Goal: Obtain resource: Download file/media

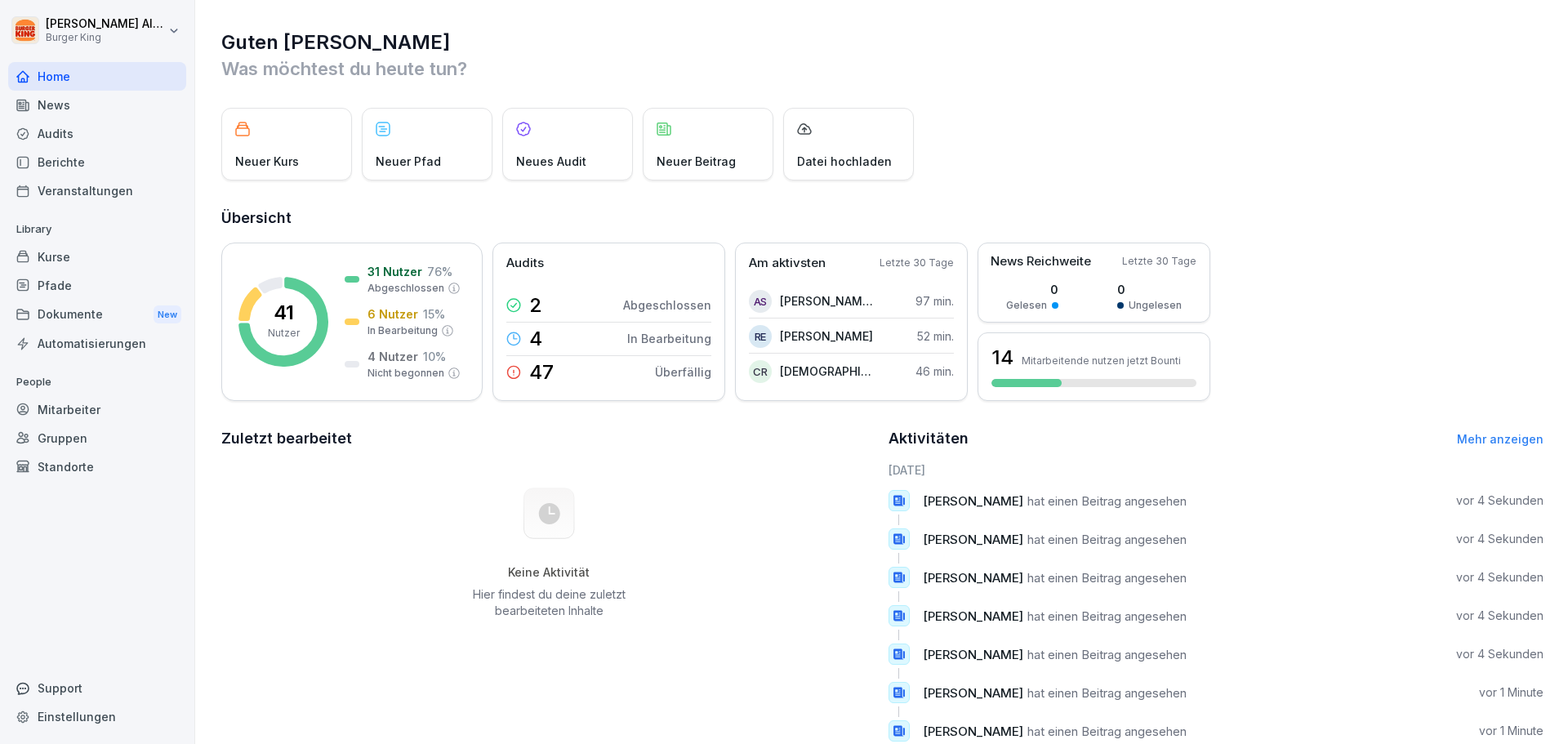
click at [64, 318] on div "Dokumente New" at bounding box center [96, 315] width 178 height 30
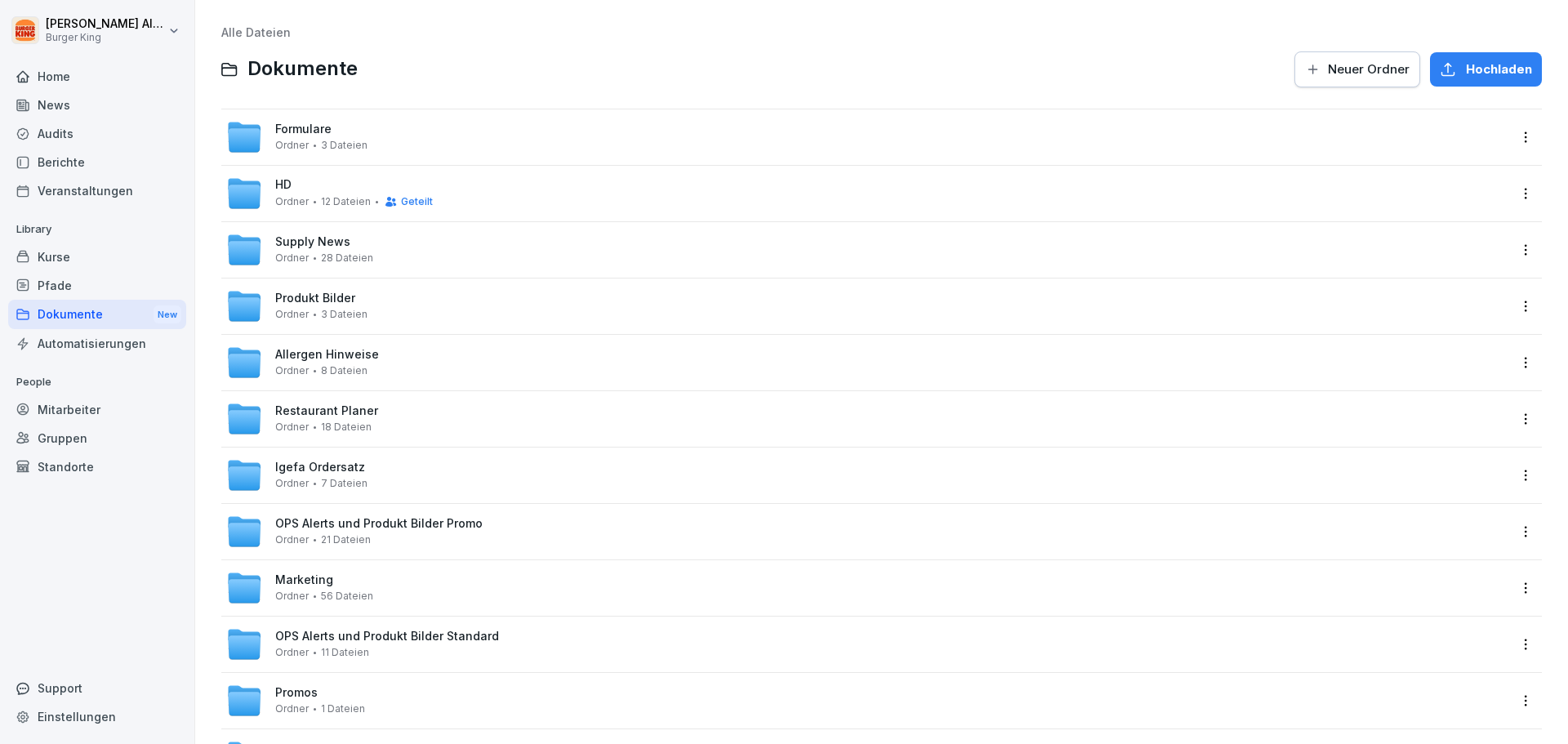
click at [318, 149] on div "[PERSON_NAME] 3 Dateien" at bounding box center [321, 145] width 92 height 11
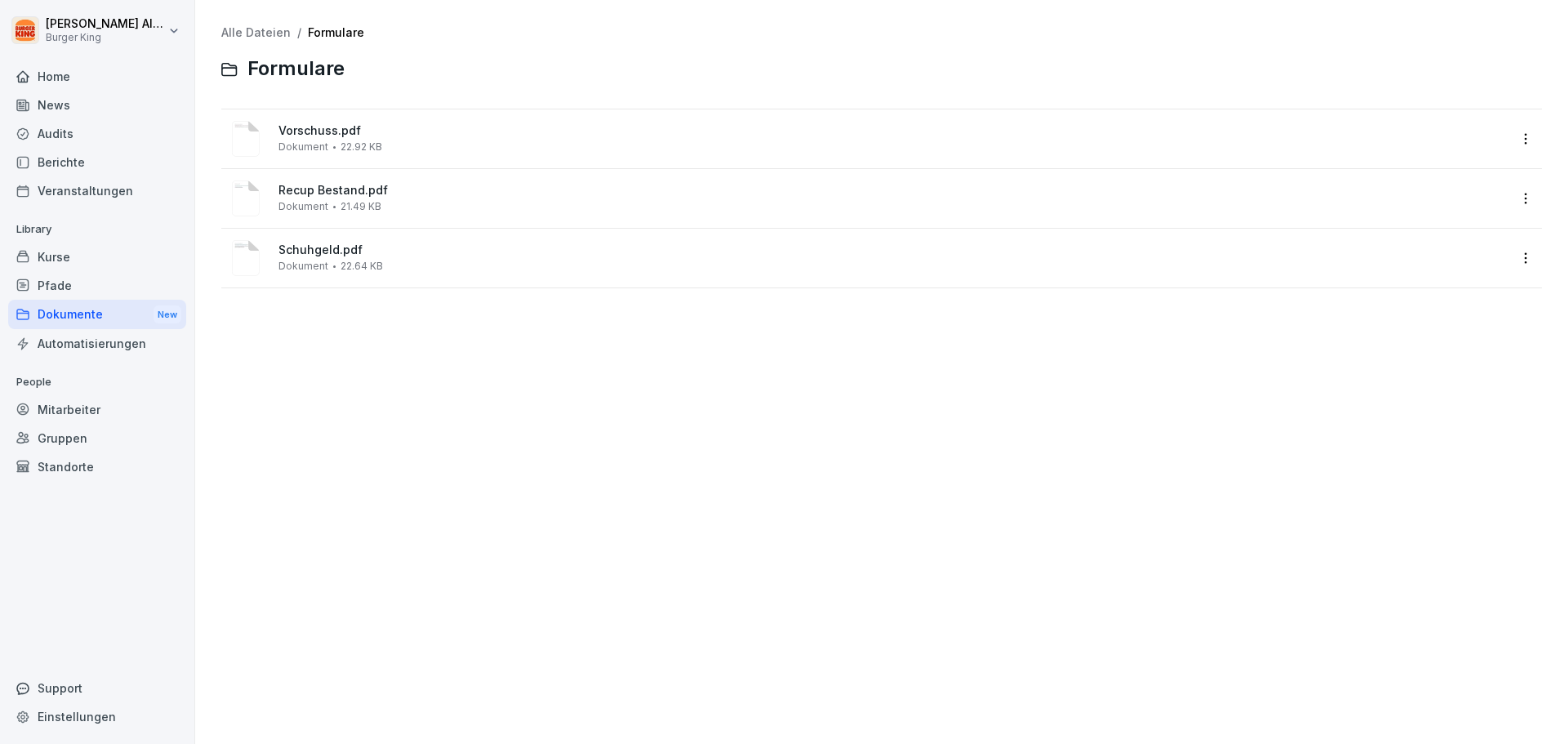
click at [416, 270] on div "Schuhgeld.pdf Dokument 22.64 KB" at bounding box center [893, 258] width 1230 height 29
click at [416, 270] on div at bounding box center [784, 372] width 1568 height 744
click at [371, 195] on span "Recup Bestand.pdf" at bounding box center [893, 191] width 1230 height 14
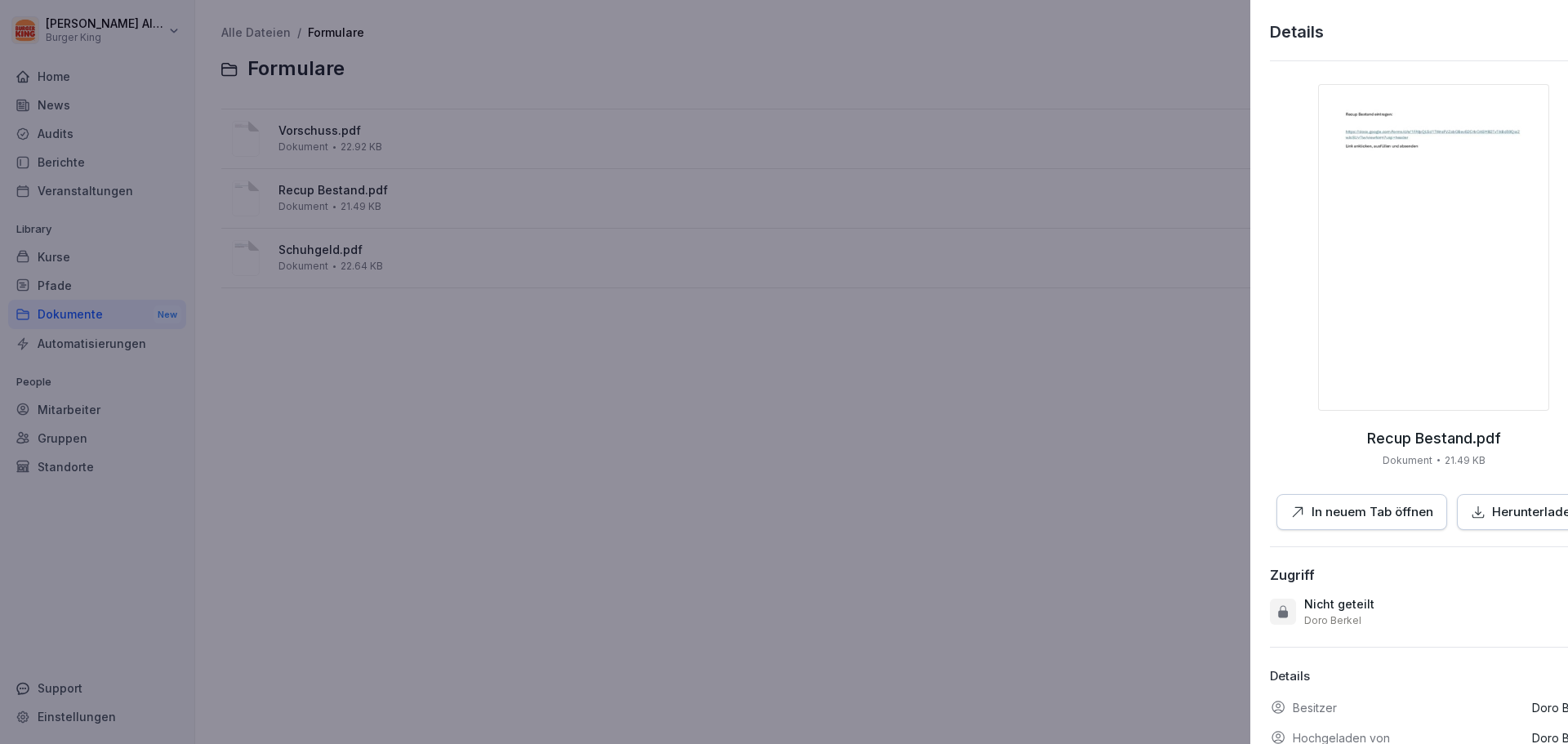
click at [580, 585] on div at bounding box center [784, 372] width 1568 height 744
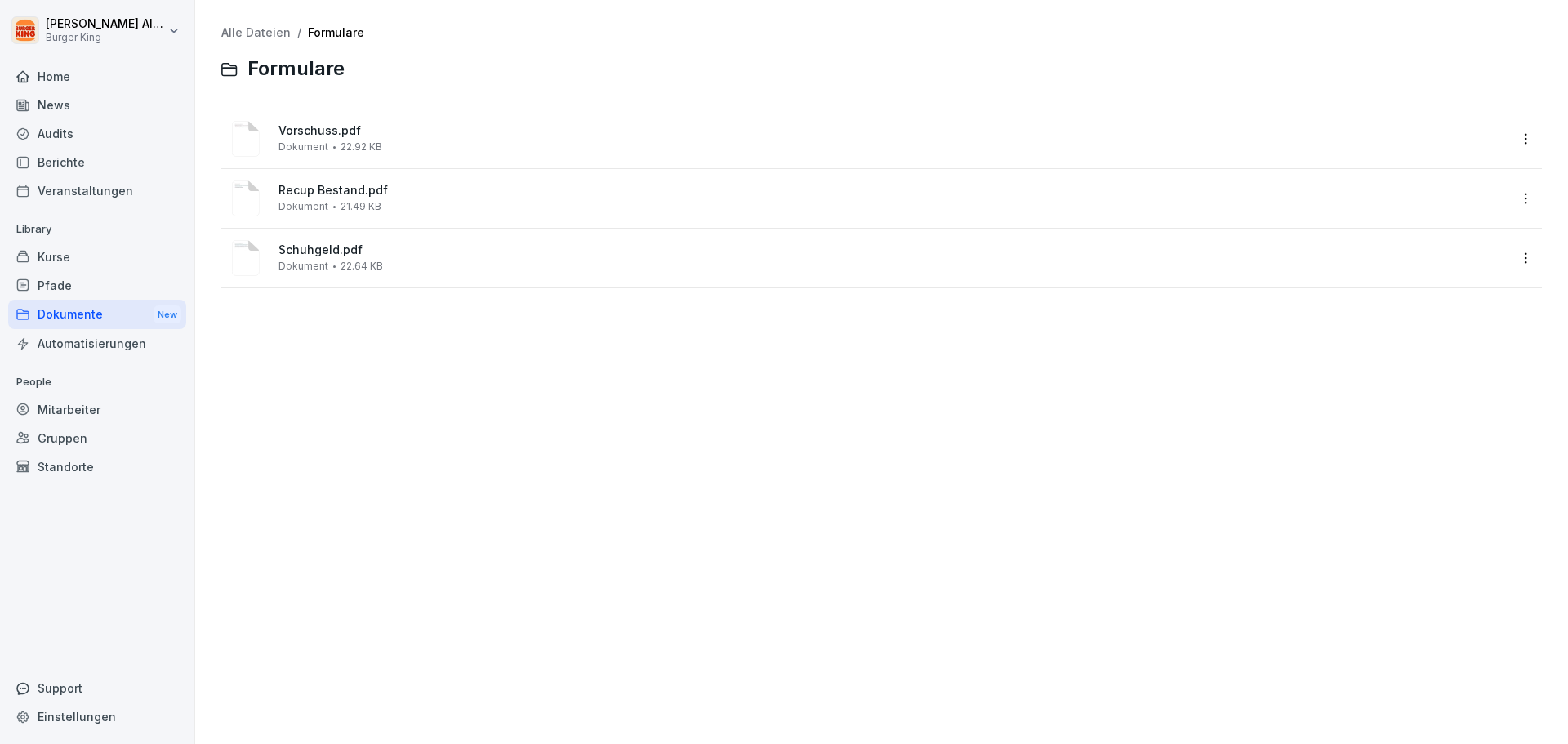
click at [66, 312] on div "Dokumente New" at bounding box center [96, 315] width 178 height 30
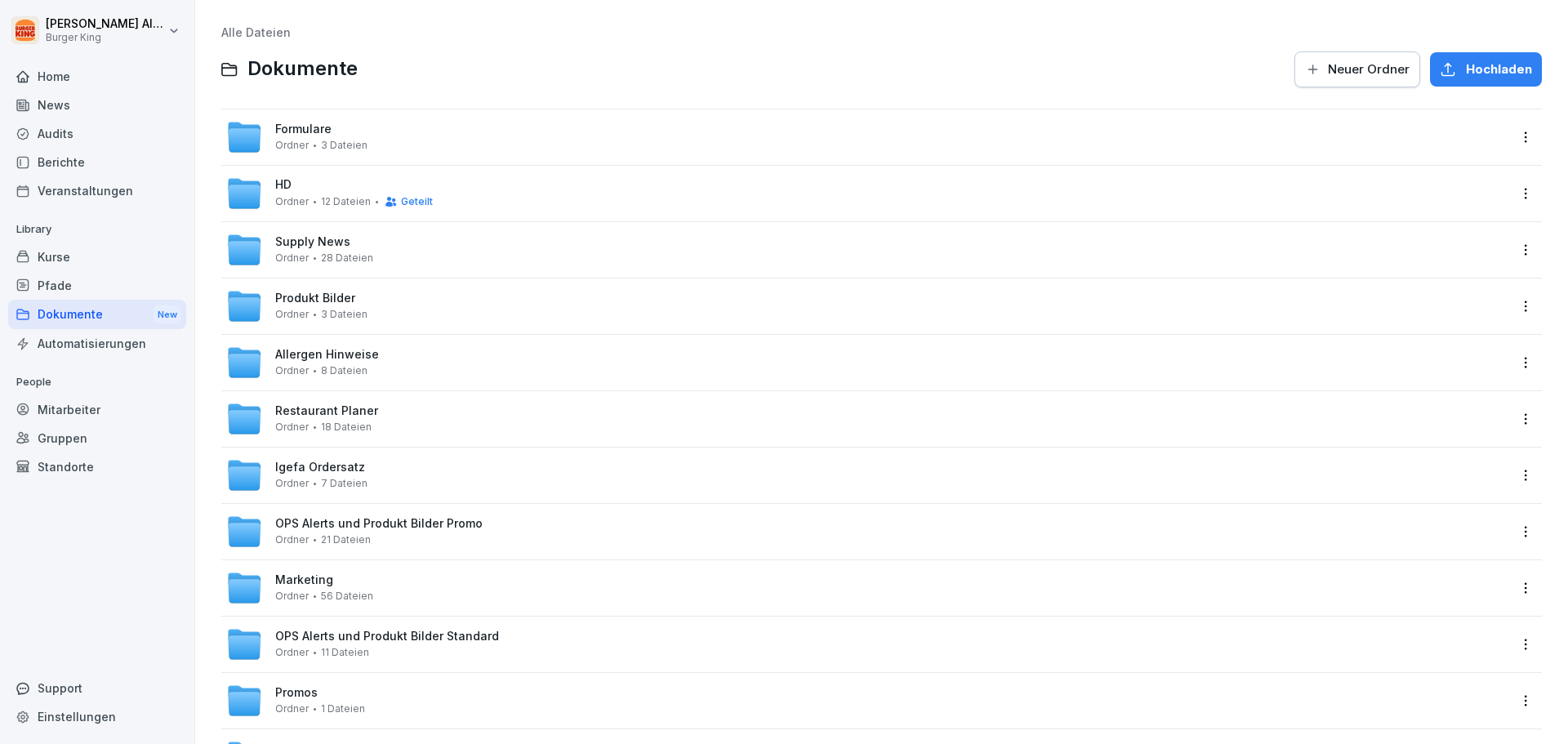
click at [319, 246] on span "Supply News" at bounding box center [313, 242] width 75 height 14
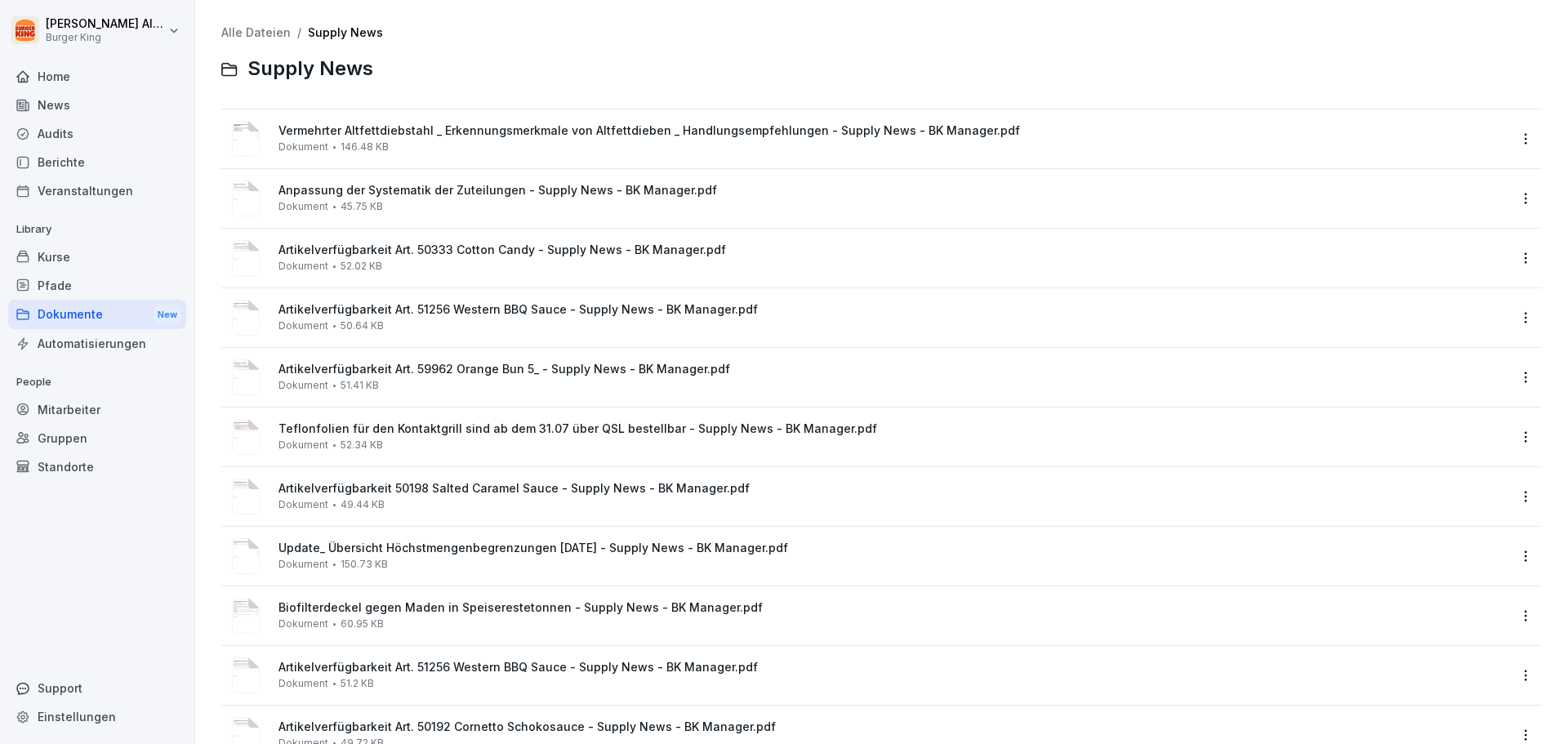
click at [56, 318] on div "Dokumente New" at bounding box center [96, 315] width 178 height 30
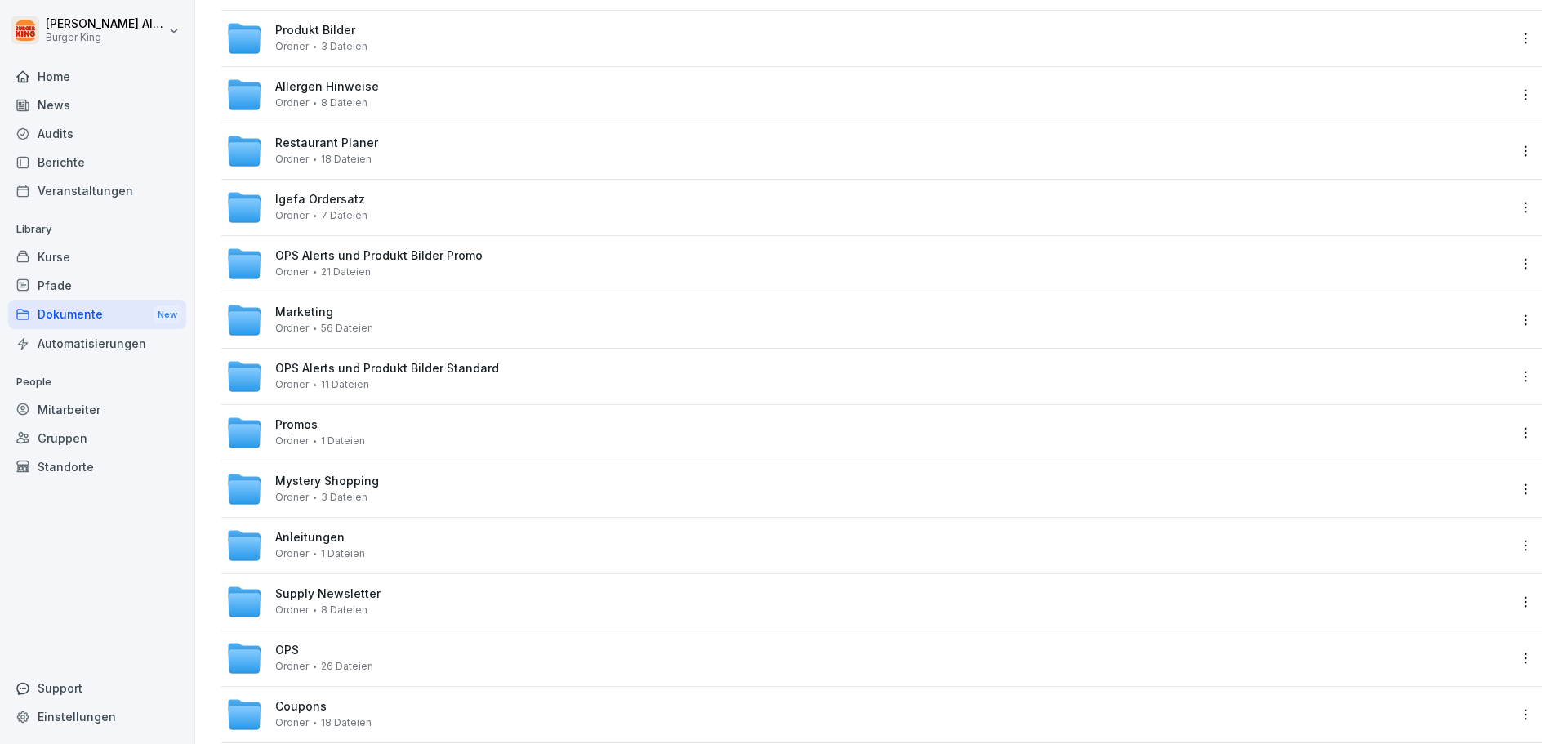
scroll to position [306, 0]
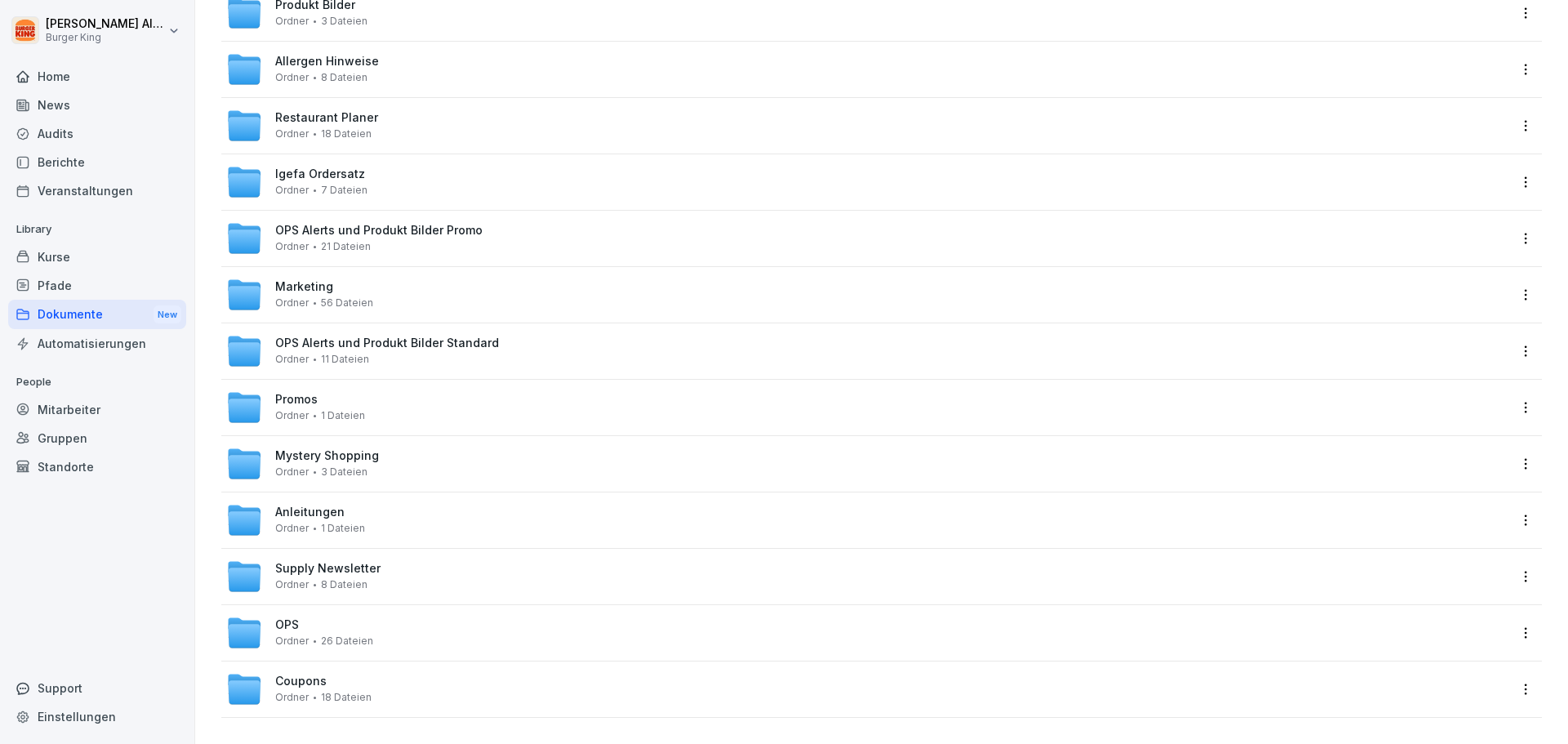
click at [325, 167] on span "Igefa Ordersatz" at bounding box center [320, 174] width 90 height 14
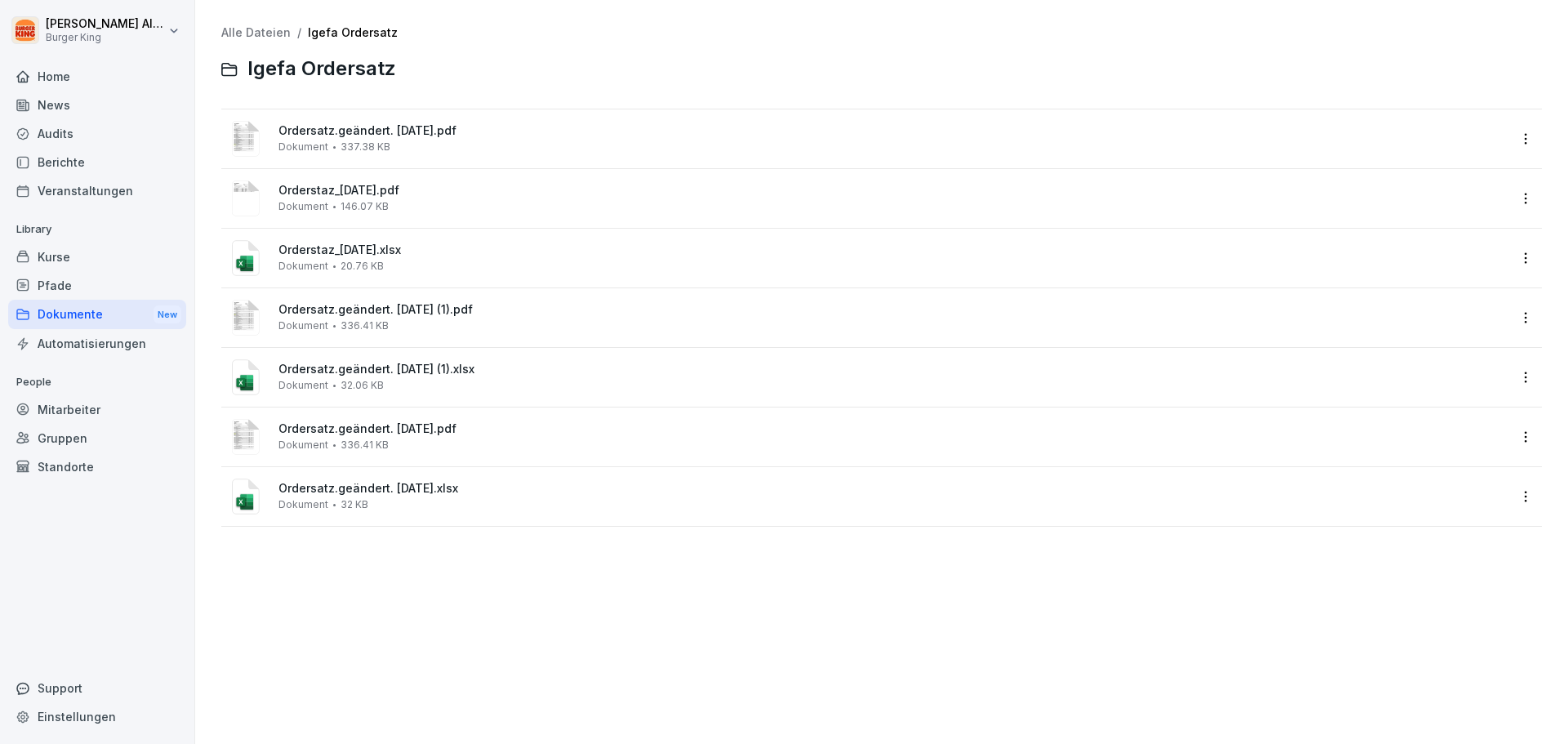
click at [74, 308] on div "Dokumente New" at bounding box center [96, 315] width 178 height 30
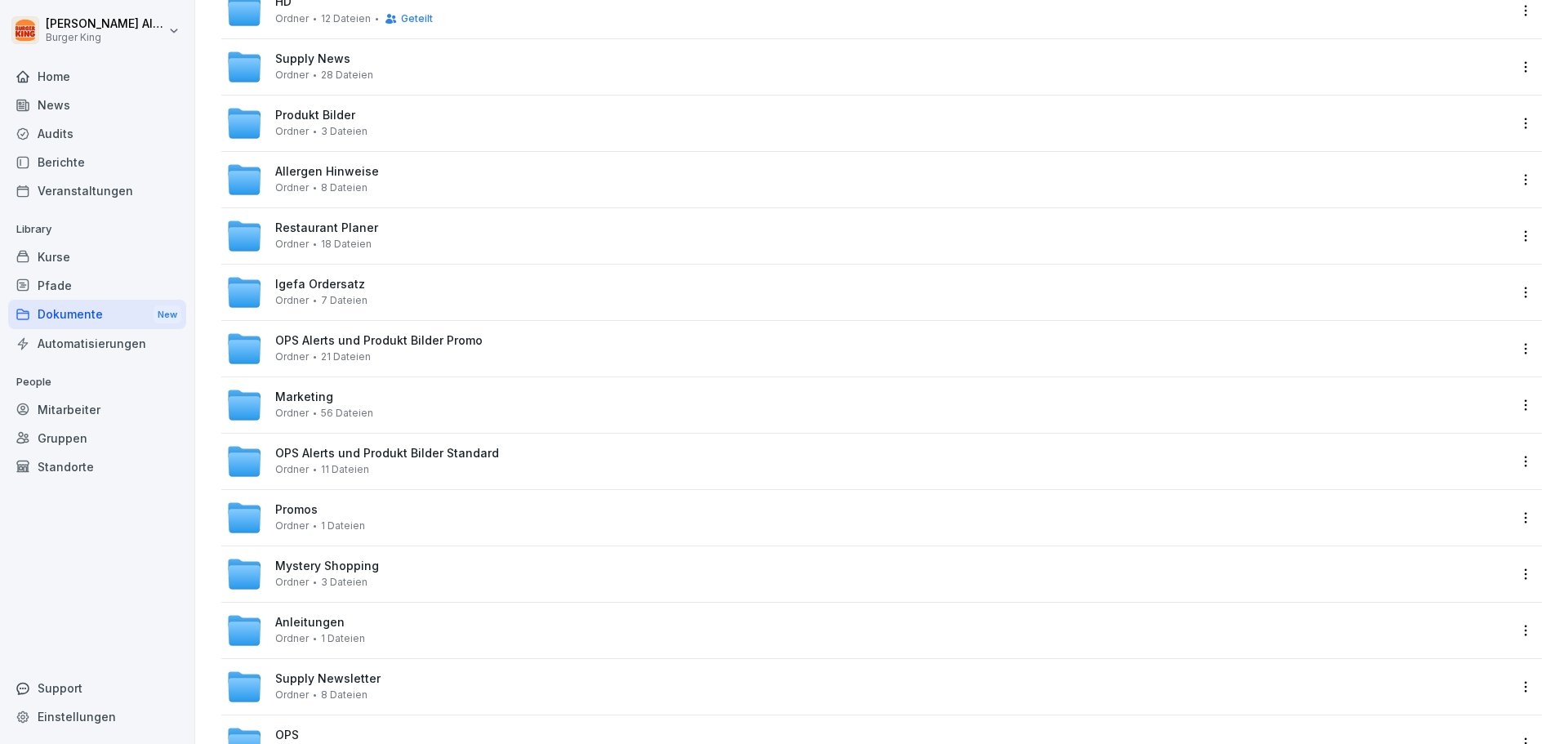
scroll to position [306, 0]
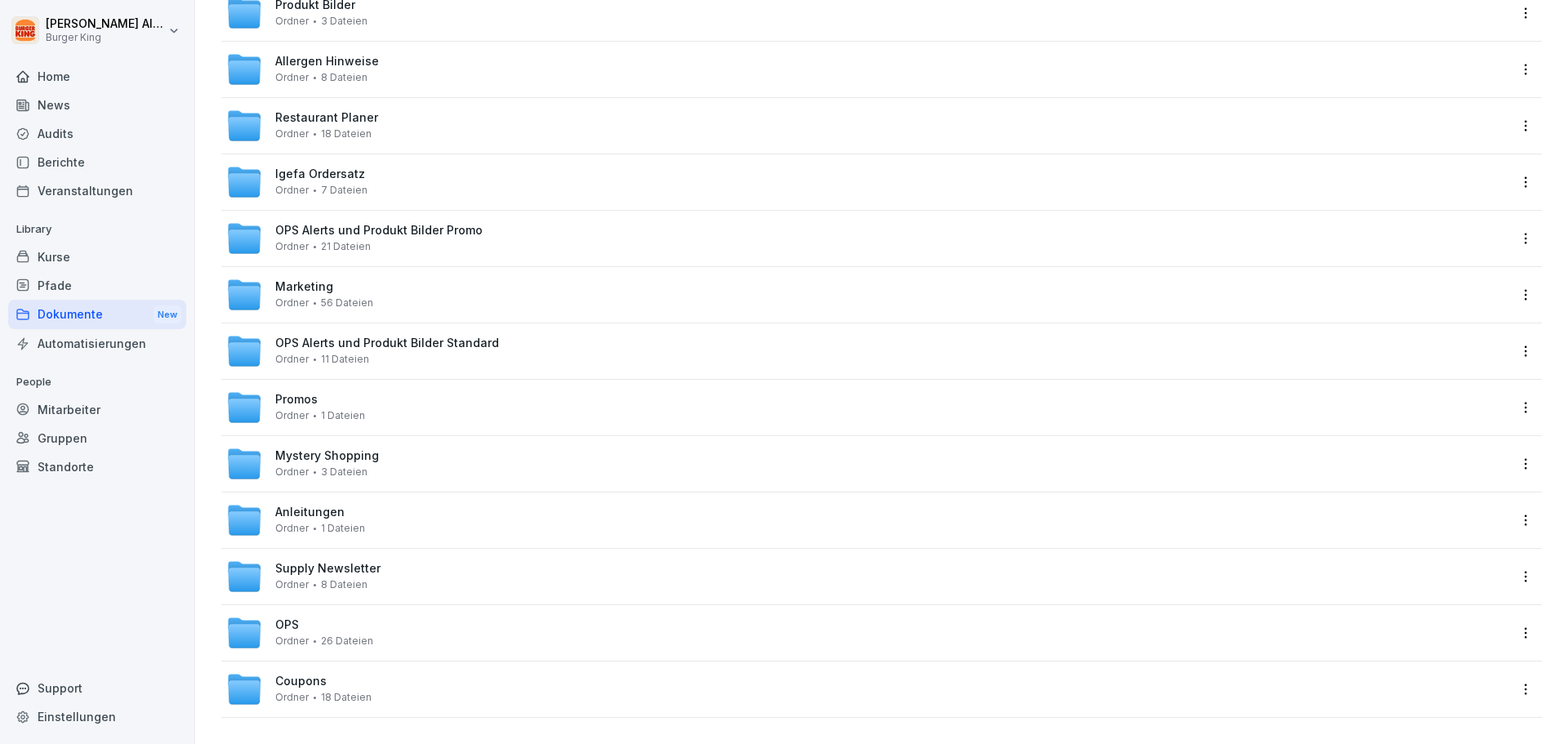
click at [302, 675] on span "Coupons" at bounding box center [301, 682] width 52 height 14
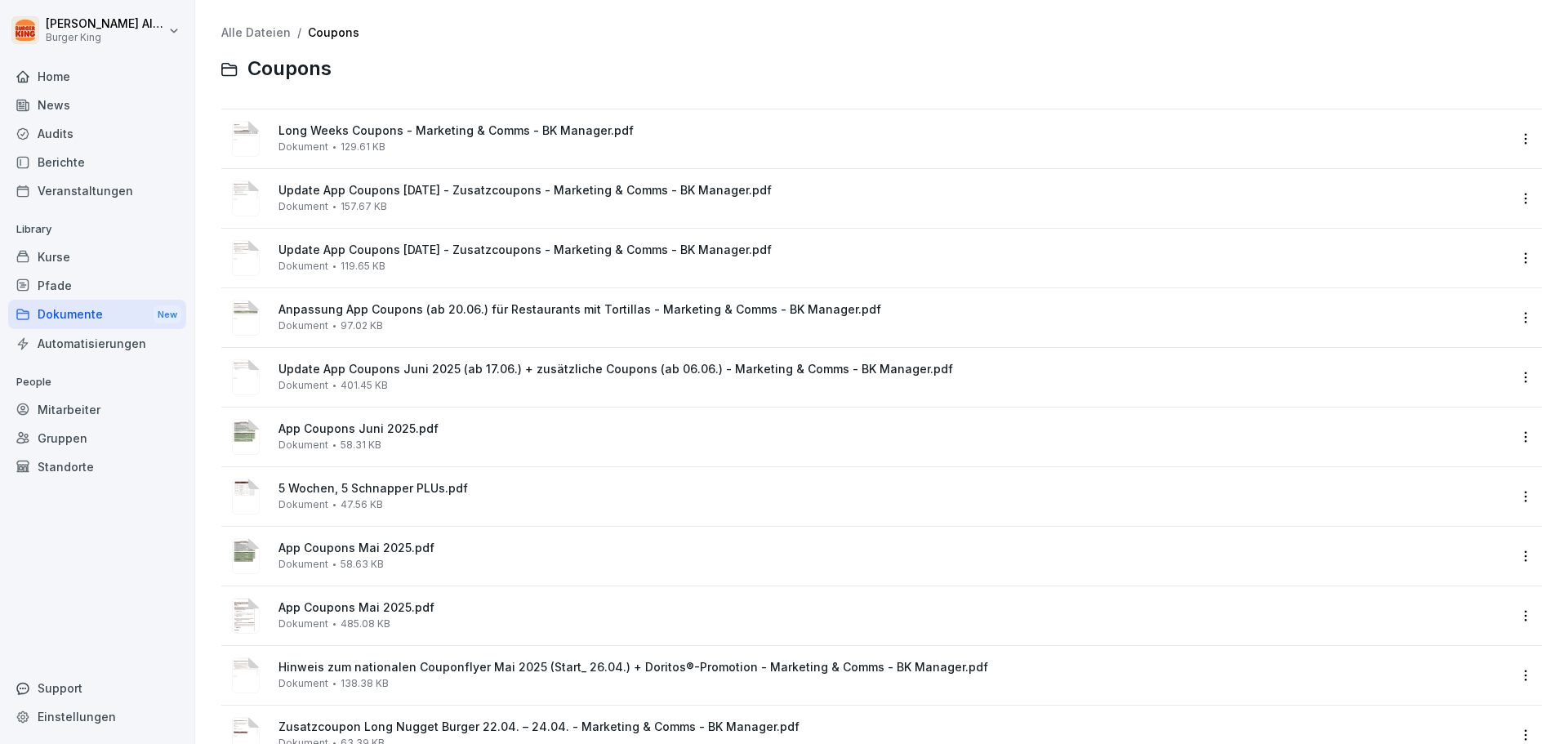
click at [67, 315] on div "Dokumente New" at bounding box center [96, 315] width 178 height 30
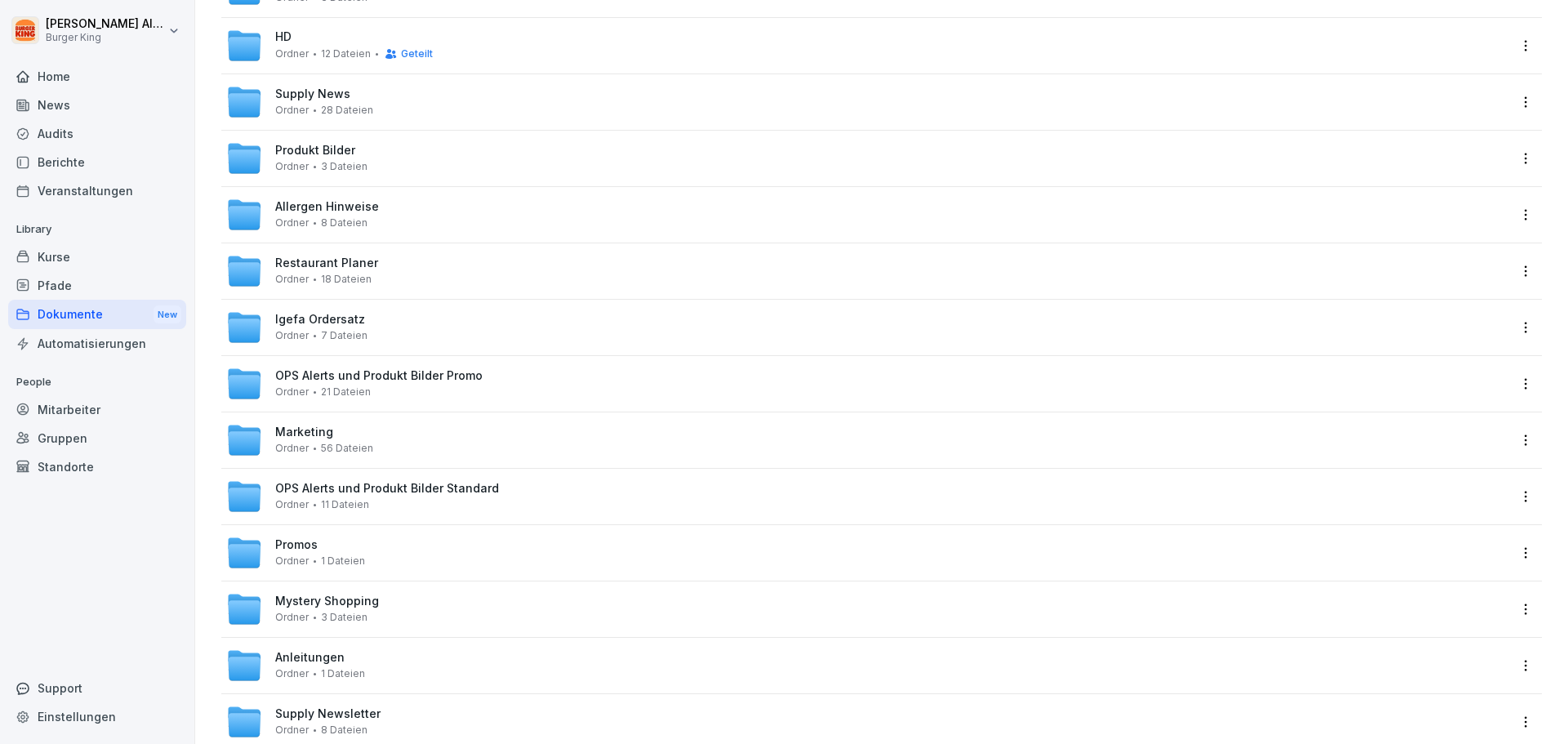
scroll to position [306, 0]
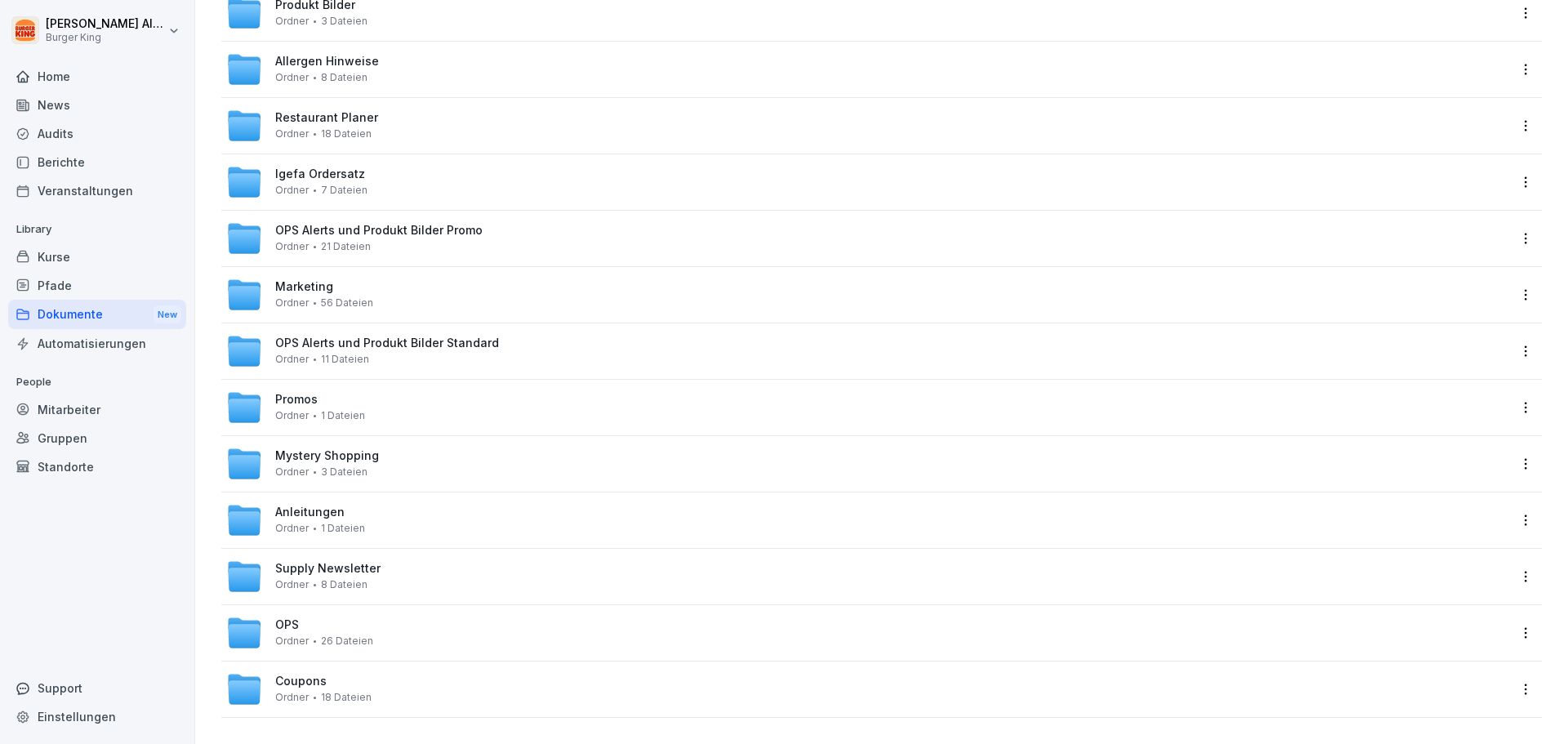
click at [292, 618] on span "OPS" at bounding box center [287, 625] width 24 height 14
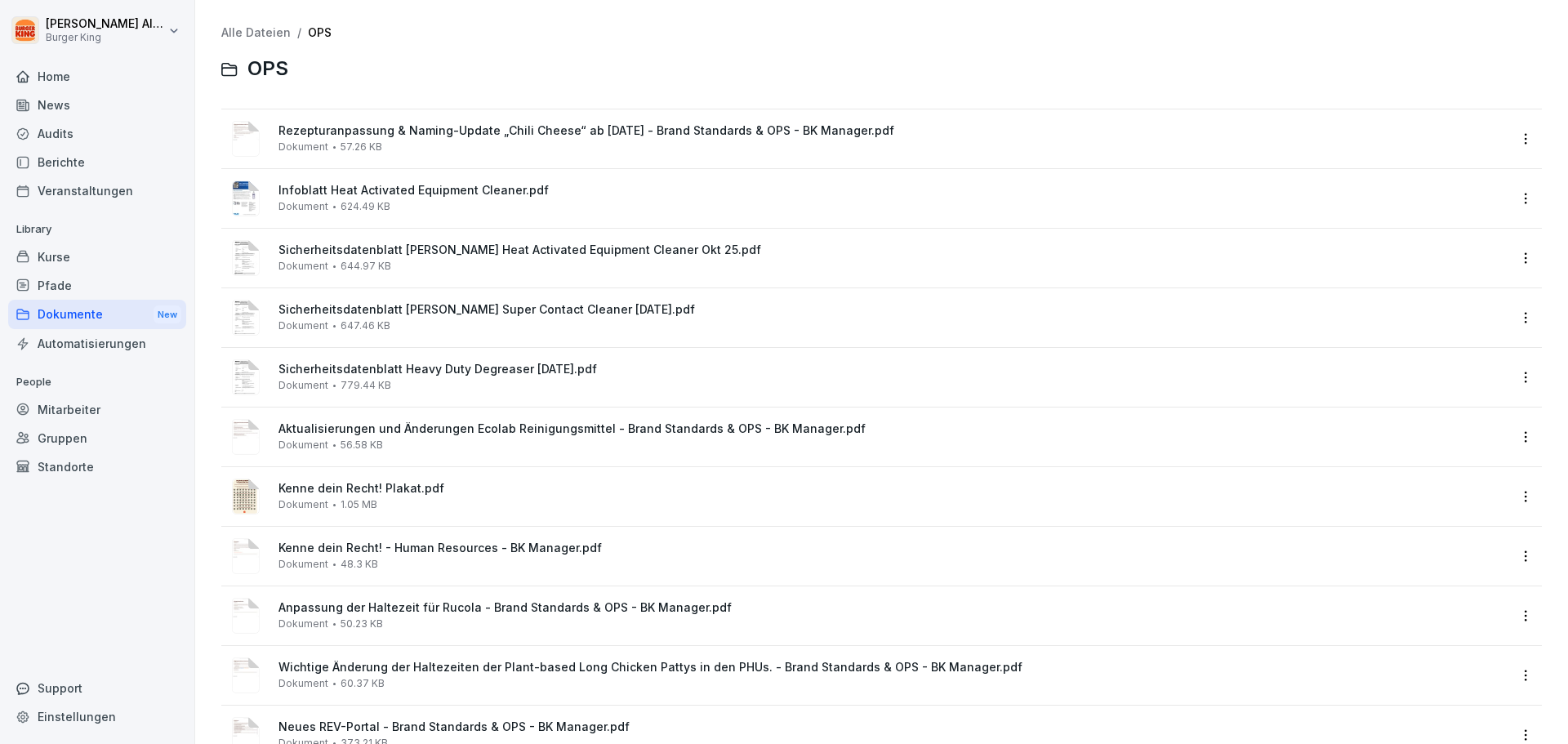
click at [398, 386] on div "Sicherheitsdatenblatt Heavy Duty Degreaser [DATE].pdf Dokument 779.44 KB" at bounding box center [893, 377] width 1230 height 29
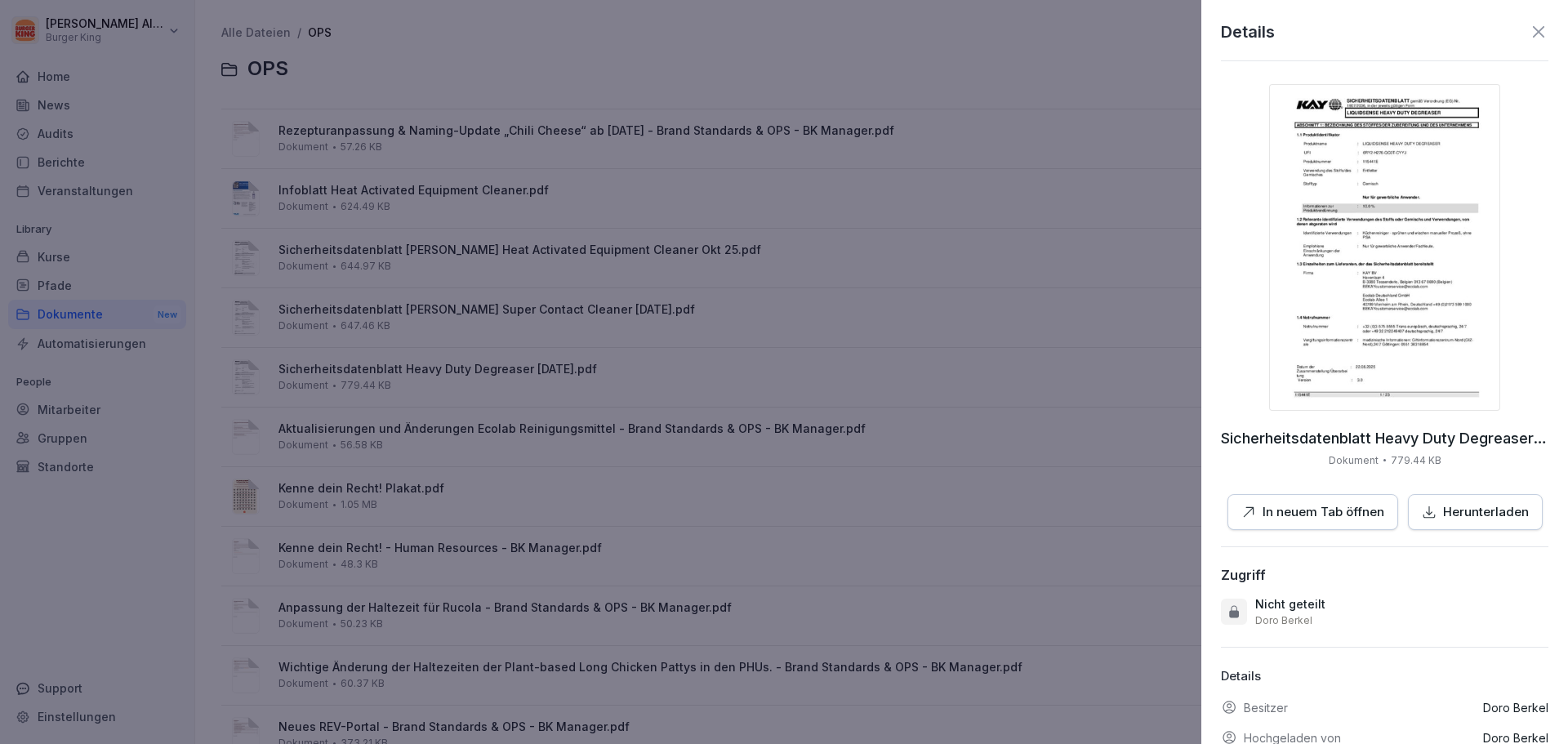
click at [1309, 519] on p "In neuem Tab öffnen" at bounding box center [1323, 512] width 122 height 18
